Goal: Task Accomplishment & Management: Use online tool/utility

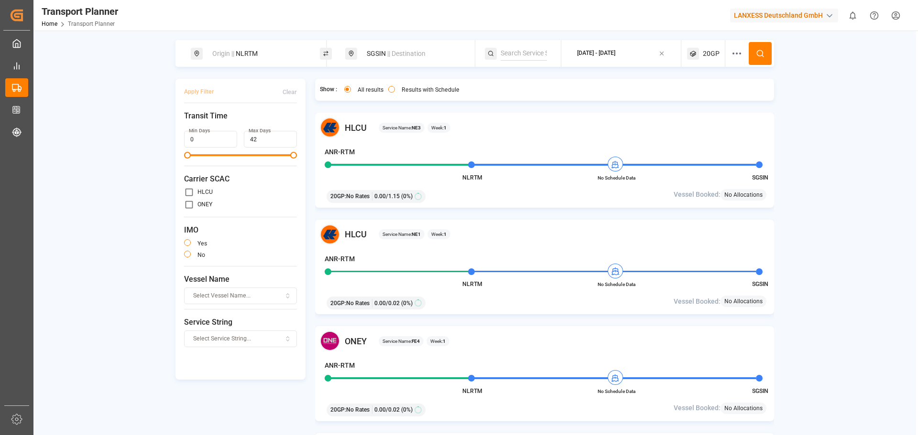
scroll to position [1099, 0]
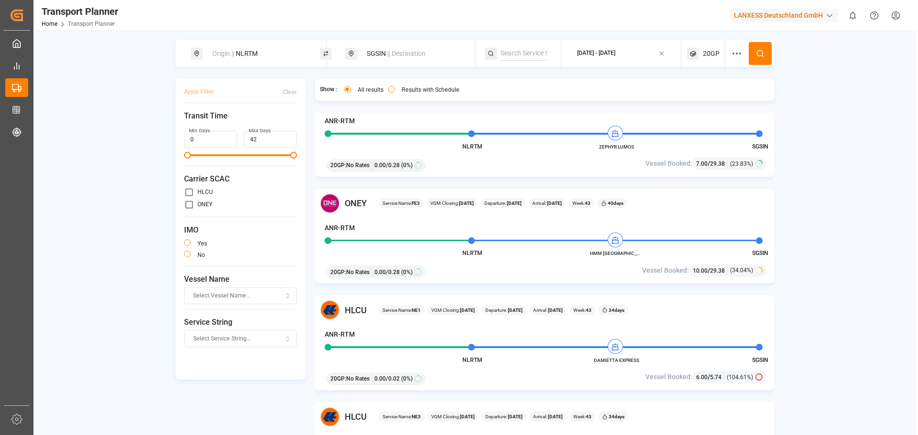
click at [273, 60] on div "Origin || NLRTM" at bounding box center [257, 54] width 103 height 18
drag, startPoint x: 225, startPoint y: 120, endPoint x: 192, endPoint y: 126, distance: 33.9
click at [192, 126] on div "Search Origin and POL NLRTM" at bounding box center [258, 110] width 134 height 90
click at [246, 152] on b "DEHAM" at bounding box center [237, 156] width 23 height 8
type input "DEHAM"
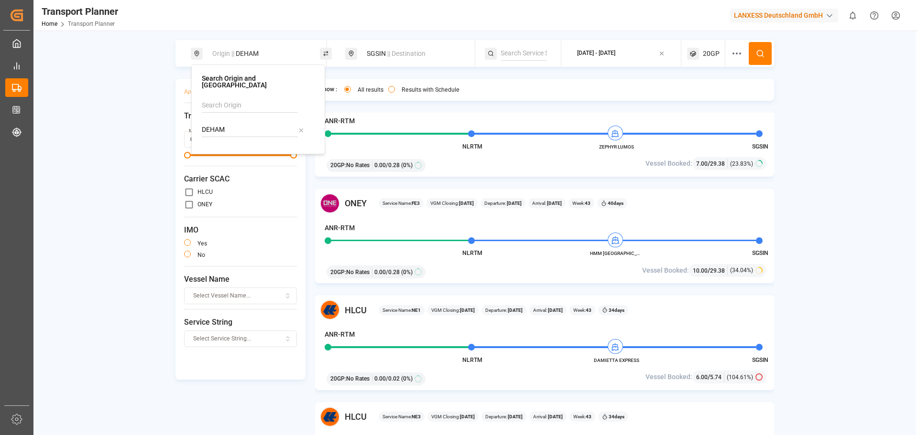
click at [442, 56] on div "SGSIN || Destination" at bounding box center [412, 54] width 103 height 18
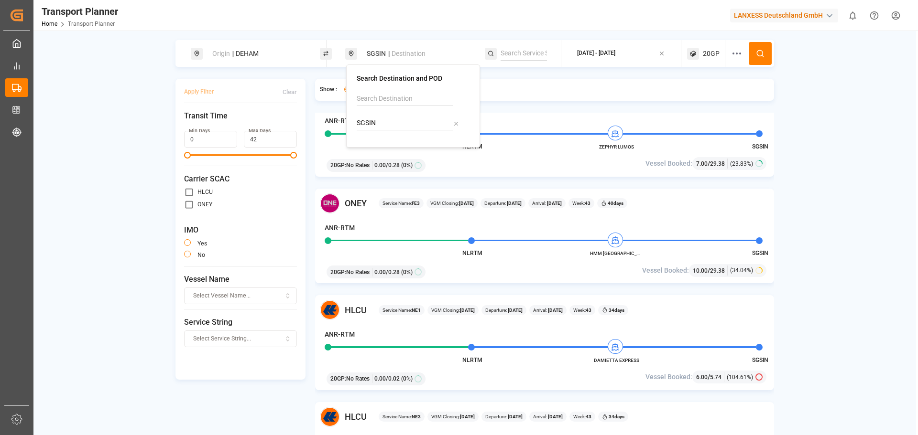
click at [382, 120] on input "SGSIN" at bounding box center [405, 123] width 96 height 14
click at [400, 152] on b "CNSHA" at bounding box center [392, 149] width 22 height 8
type input "CNSHA"
click at [757, 52] on circle at bounding box center [760, 53] width 6 height 6
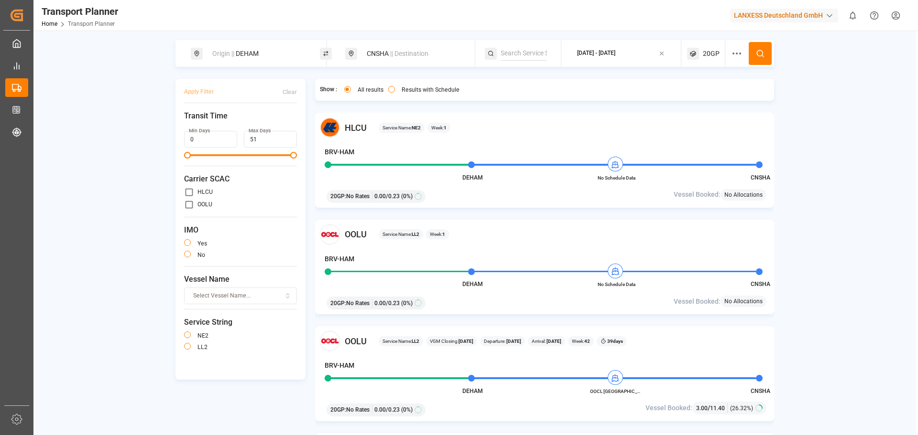
click at [262, 48] on div "Origin || DEHAM" at bounding box center [257, 54] width 103 height 18
click at [301, 129] on icon at bounding box center [300, 130] width 3 height 3
click at [287, 123] on input at bounding box center [250, 130] width 96 height 14
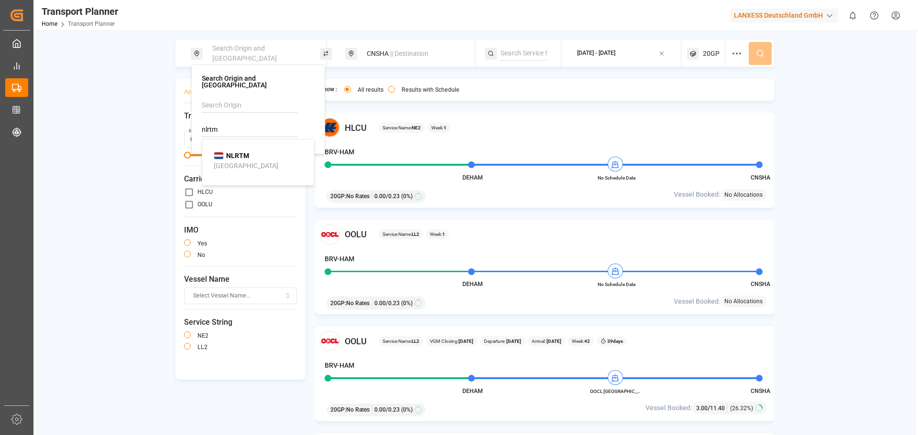
click at [244, 152] on b "NLRTM" at bounding box center [237, 156] width 23 height 8
type input "NLRTM"
click at [760, 58] on button at bounding box center [759, 53] width 23 height 23
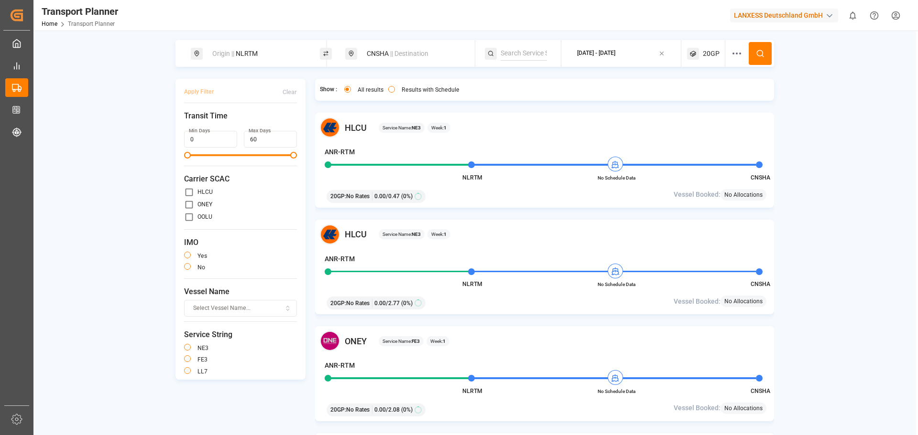
click at [377, 59] on div "CNSHA || Destination" at bounding box center [412, 54] width 103 height 18
click at [386, 121] on input "CNSHA" at bounding box center [405, 123] width 96 height 14
click at [408, 146] on div "CNTAO Qingdao Liuting International Apt" at bounding box center [414, 159] width 93 height 30
type input "CNTAO"
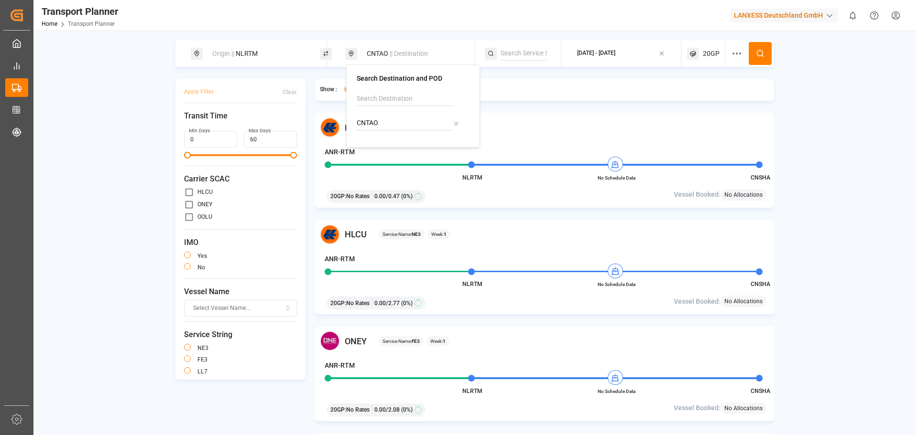
click at [615, 58] on div "[DATE] - [DATE]" at bounding box center [596, 54] width 38 height 12
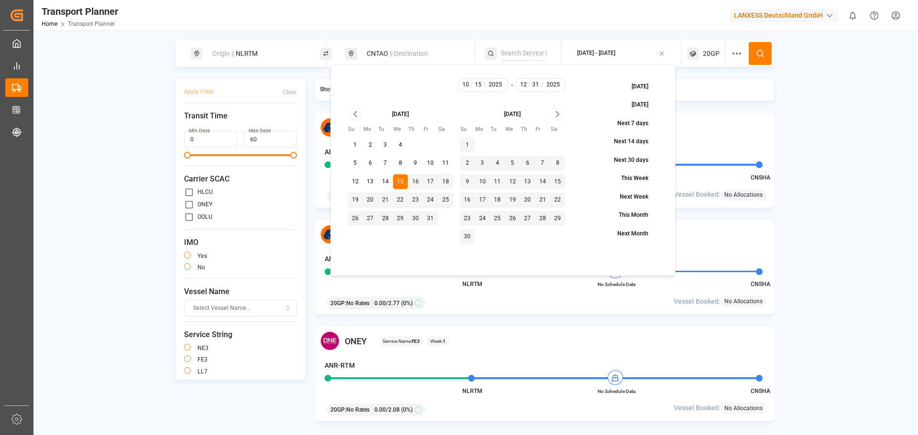
click at [448, 201] on button "25" at bounding box center [445, 200] width 15 height 15
type input "10"
type input "25"
click at [557, 115] on icon "Go to next month" at bounding box center [557, 113] width 11 height 11
click at [513, 217] on button "31" at bounding box center [512, 218] width 15 height 15
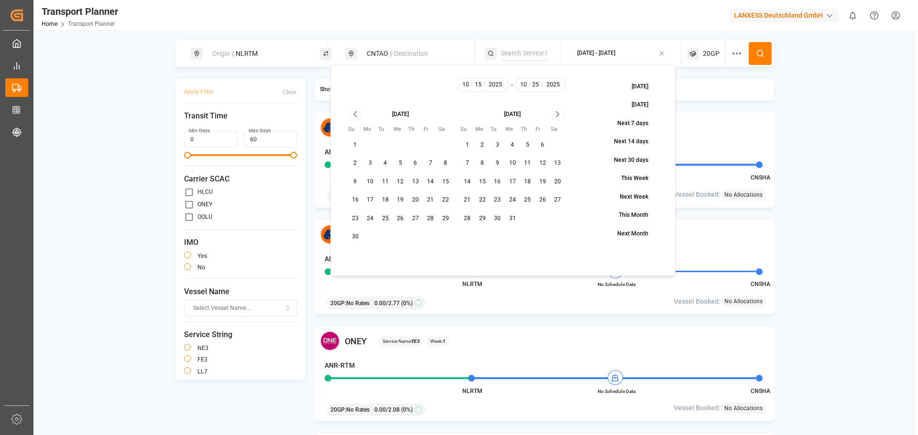
type input "12"
type input "31"
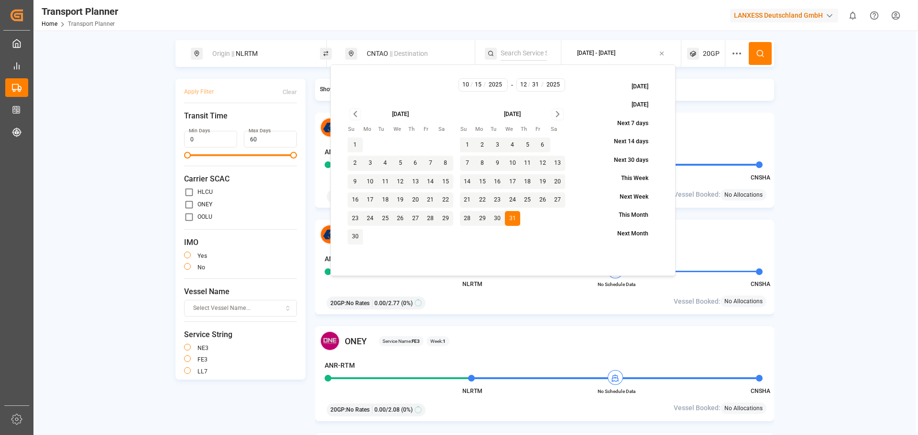
click at [718, 56] on span "20GP" at bounding box center [711, 54] width 17 height 10
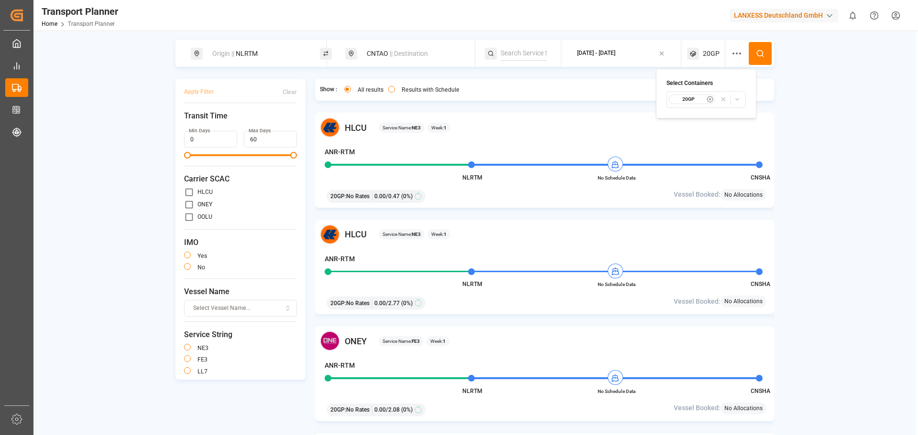
click at [710, 100] on icon "button" at bounding box center [709, 99] width 7 height 7
click at [706, 101] on span "Select Container Type..." at bounding box center [697, 99] width 62 height 9
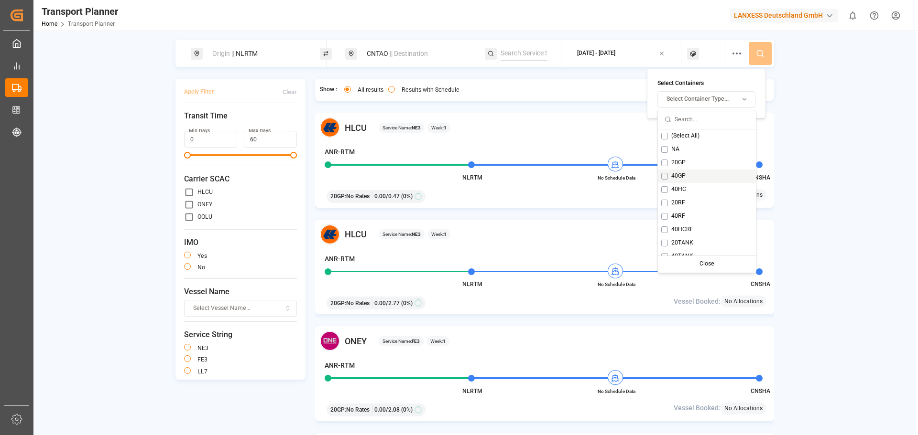
click at [685, 179] on span "40GP" at bounding box center [678, 176] width 14 height 9
click at [685, 179] on span "40GP" at bounding box center [687, 176] width 14 height 9
click at [687, 191] on div "40HC" at bounding box center [707, 189] width 98 height 13
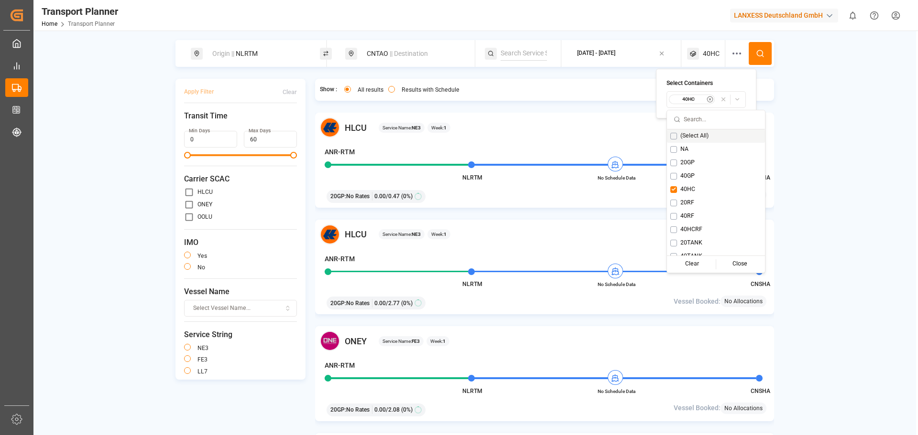
click at [763, 48] on button at bounding box center [759, 53] width 23 height 23
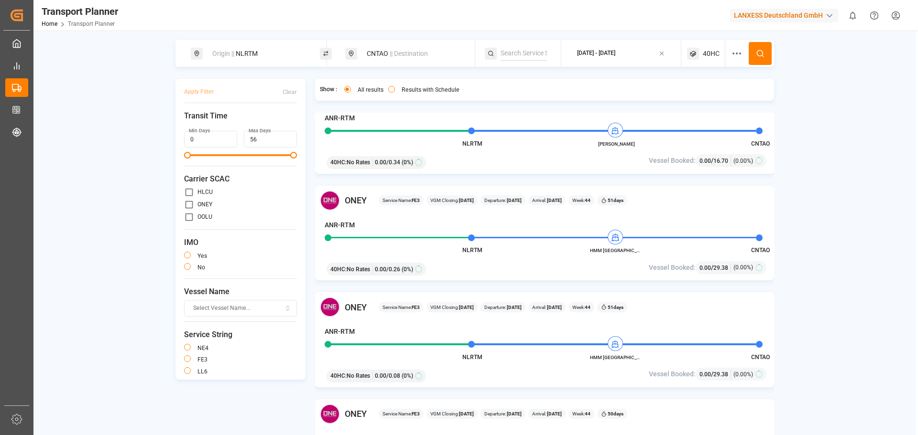
click at [407, 59] on div "CNTAO || Destination" at bounding box center [412, 54] width 103 height 18
click at [455, 125] on icon at bounding box center [456, 123] width 7 height 7
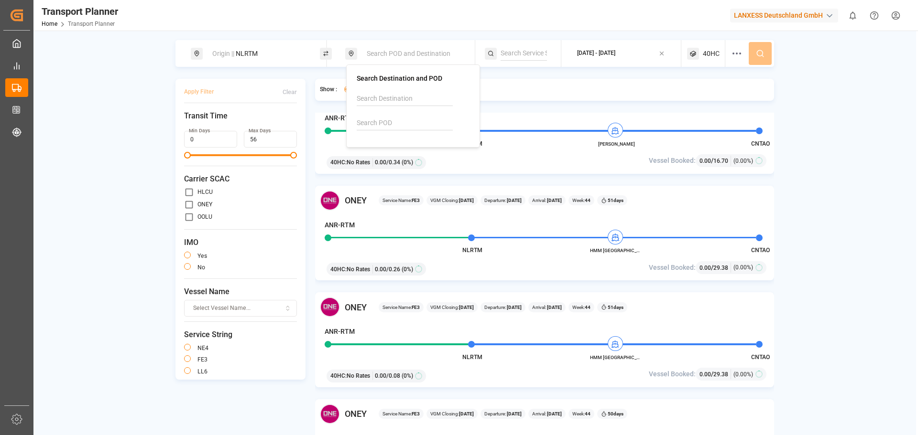
click at [443, 124] on input at bounding box center [405, 123] width 96 height 14
click at [412, 146] on div "CNSHA [GEOGRAPHIC_DATA]" at bounding box center [414, 154] width 93 height 20
type input "CNSHA"
click at [757, 56] on icon at bounding box center [760, 53] width 9 height 9
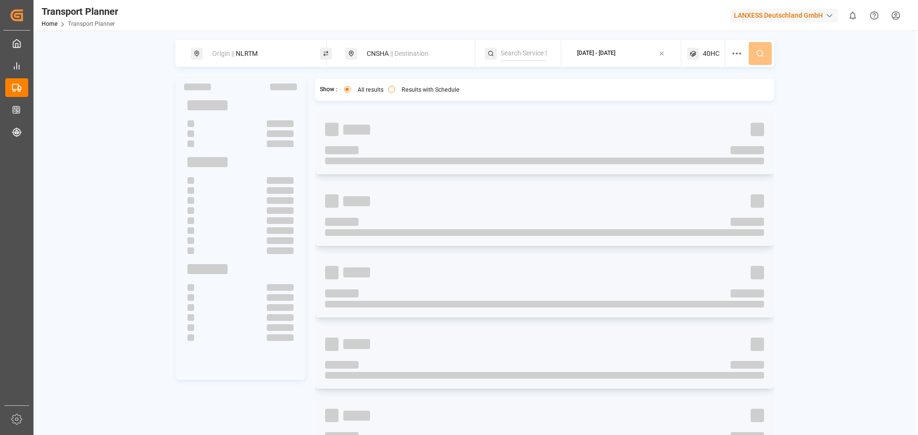
click at [615, 54] on div "[DATE] - [DATE]" at bounding box center [596, 53] width 38 height 9
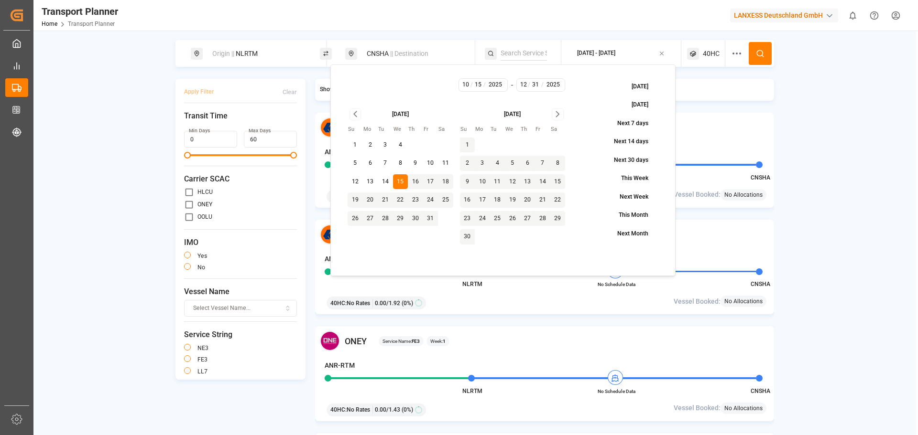
click at [384, 201] on button "21" at bounding box center [385, 200] width 15 height 15
type input "10"
type input "21"
click at [387, 203] on button "21" at bounding box center [385, 200] width 15 height 15
type input "21"
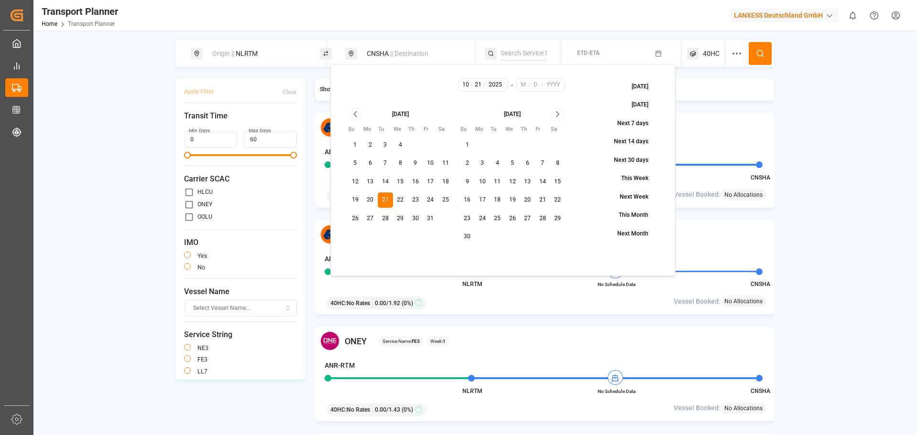
click at [557, 115] on icon "Go to next month" at bounding box center [557, 113] width 11 height 11
click at [401, 219] on button "31" at bounding box center [400, 218] width 15 height 15
type input "12"
type input "31"
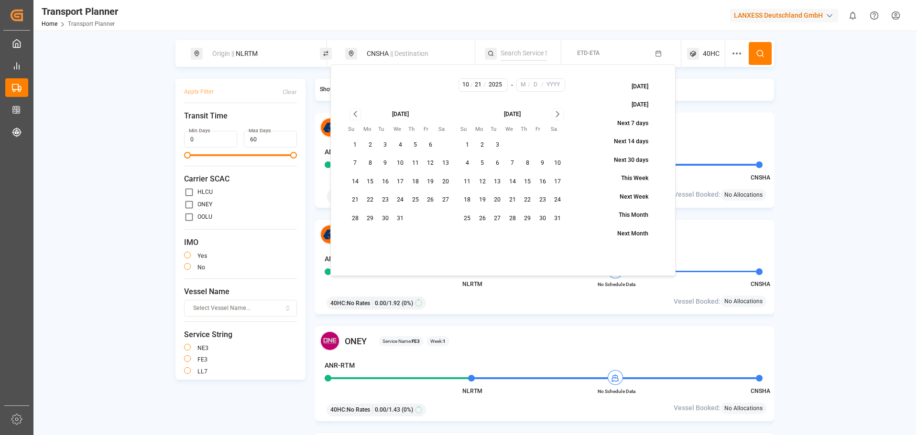
type input "2025"
click at [768, 54] on button at bounding box center [759, 53] width 23 height 23
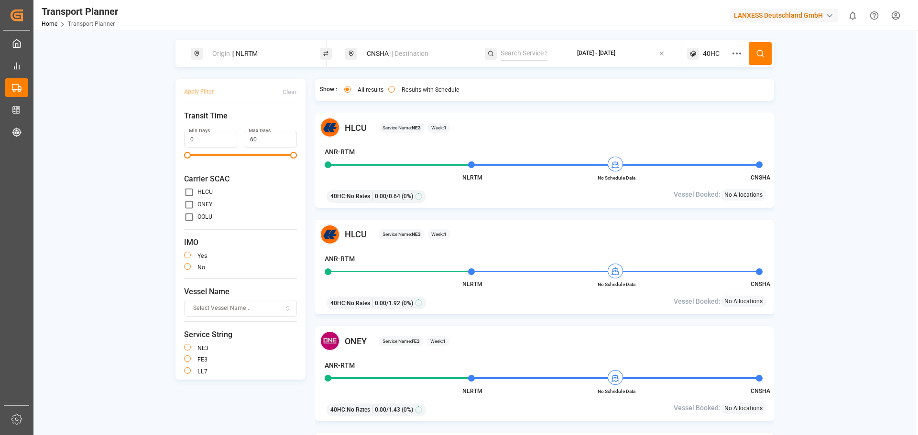
click at [395, 55] on span "|| Destination" at bounding box center [409, 54] width 38 height 8
drag, startPoint x: 380, startPoint y: 121, endPoint x: 323, endPoint y: 124, distance: 57.4
click at [323, 124] on body "Created by potrace 1.15, written by [PERSON_NAME] [DATE]-[DATE] Created by potr…" at bounding box center [459, 217] width 918 height 435
drag, startPoint x: 383, startPoint y: 122, endPoint x: 345, endPoint y: 125, distance: 38.3
click at [345, 125] on body "Created by potrace 1.15, written by [PERSON_NAME] [DATE]-[DATE] Created by potr…" at bounding box center [459, 217] width 918 height 435
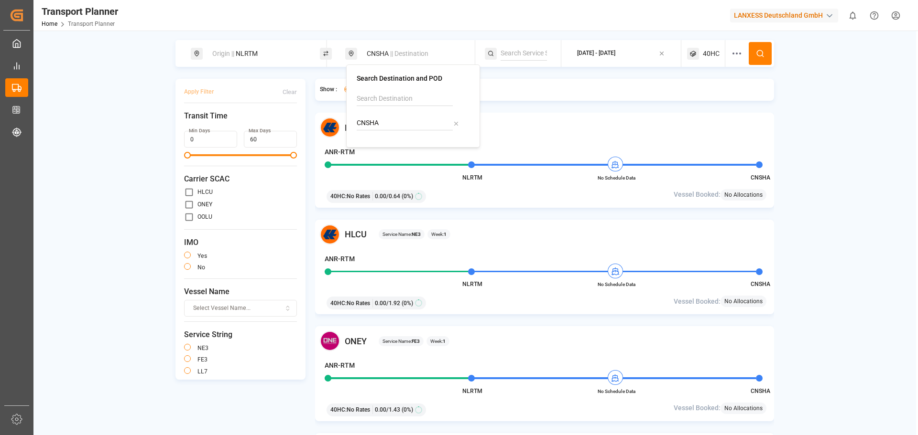
drag, startPoint x: 401, startPoint y: 124, endPoint x: 355, endPoint y: 124, distance: 45.9
click at [355, 124] on div "Search Destination and POD [GEOGRAPHIC_DATA]" at bounding box center [413, 106] width 134 height 83
click at [384, 158] on div "Zhuhai Pt" at bounding box center [382, 159] width 29 height 10
type input "CNZUH"
click at [706, 54] on span "40HC" at bounding box center [711, 54] width 17 height 10
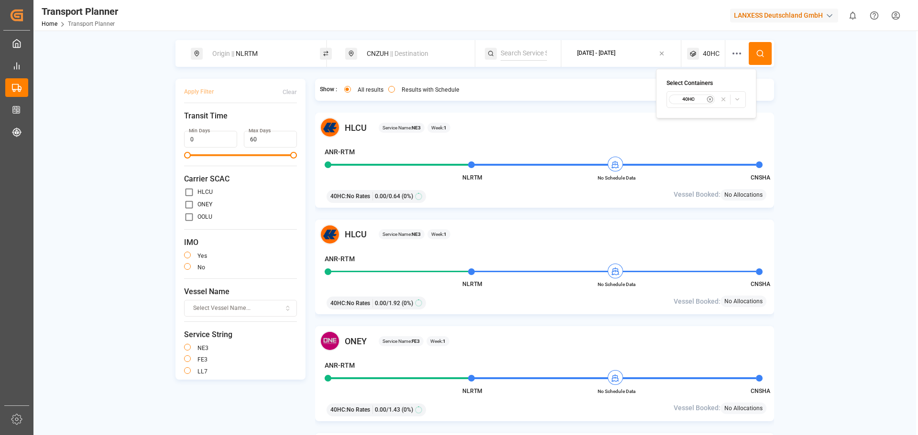
click at [709, 99] on icon "button" at bounding box center [709, 99] width 7 height 7
click at [709, 100] on span "Select Container Type..." at bounding box center [697, 99] width 62 height 9
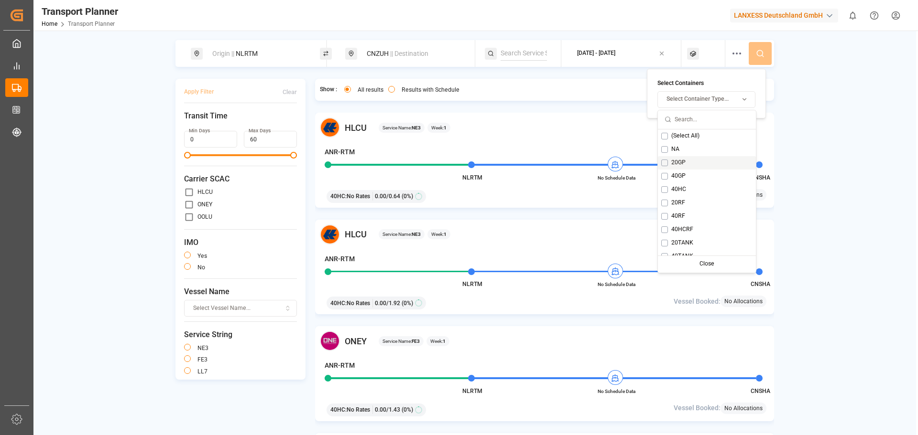
click at [681, 167] on span "20GP" at bounding box center [678, 163] width 14 height 9
click at [834, 158] on div "Origin || NLRTM CNZUH || Destination [DATE] - [DATE] 20GP Apply Filter Clear Tr…" at bounding box center [474, 250] width 882 height 421
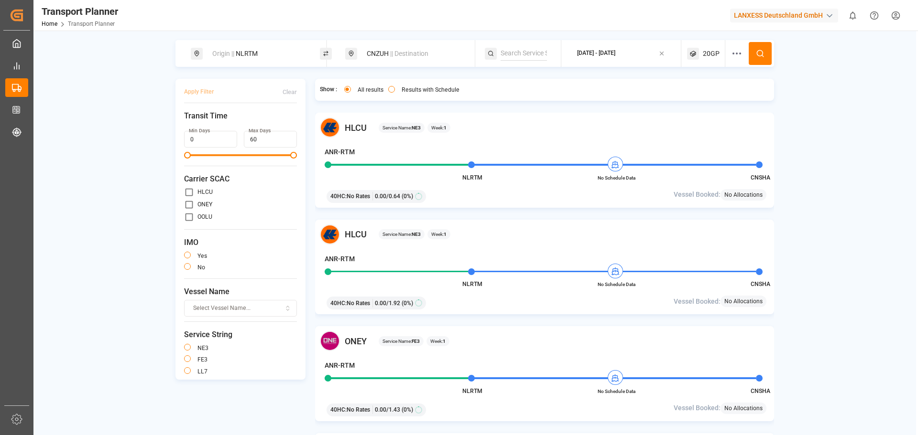
click at [764, 58] on button at bounding box center [759, 53] width 23 height 23
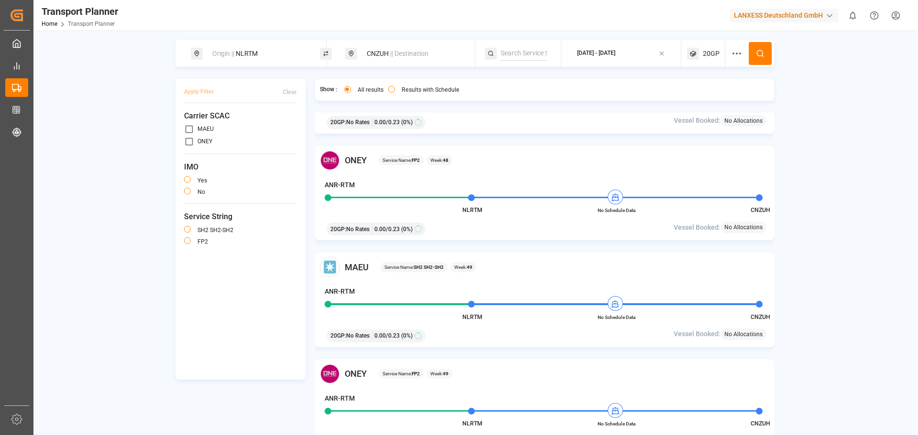
scroll to position [1231, 0]
